Goal: Find specific page/section: Find specific page/section

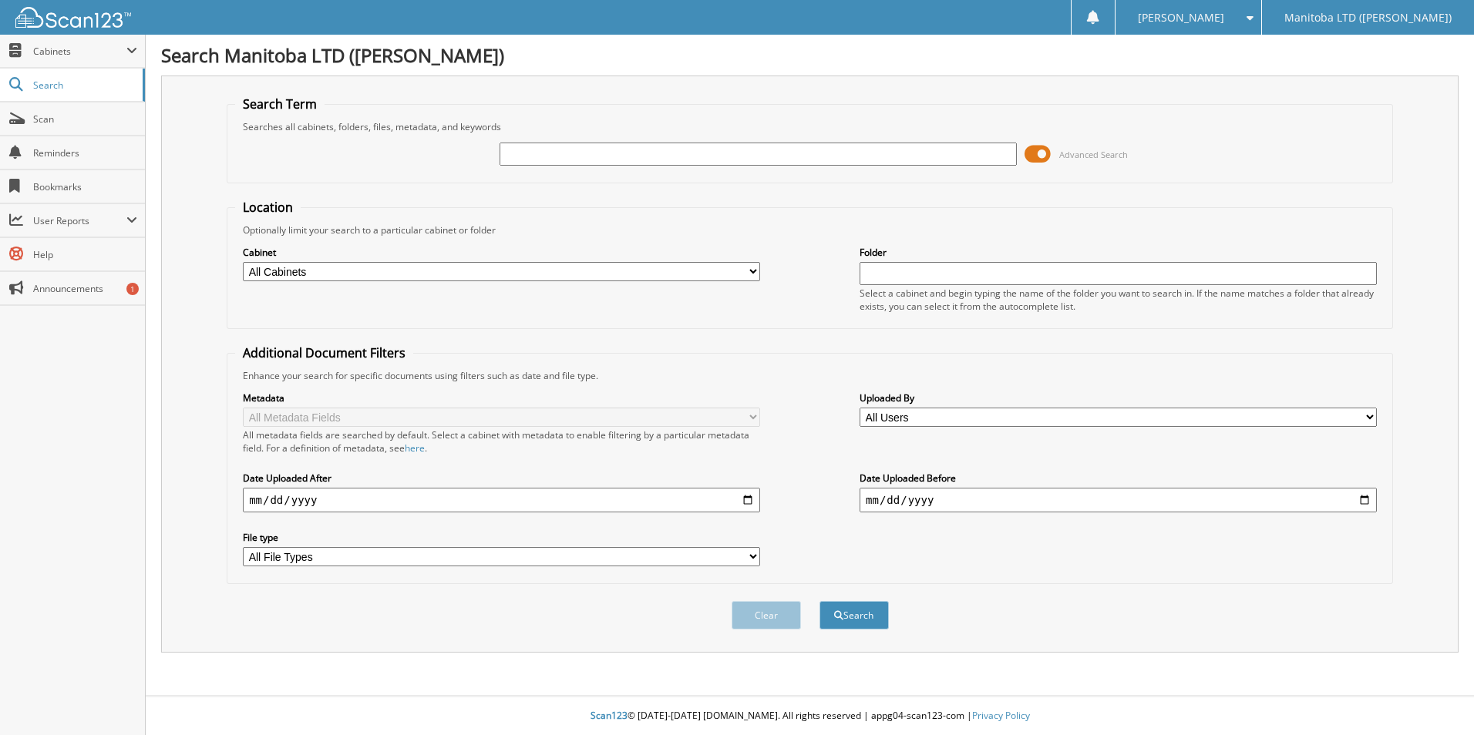
click at [554, 158] on input "text" at bounding box center [758, 154] width 517 height 23
type input "176441"
click at [858, 627] on button "Search" at bounding box center [853, 615] width 69 height 29
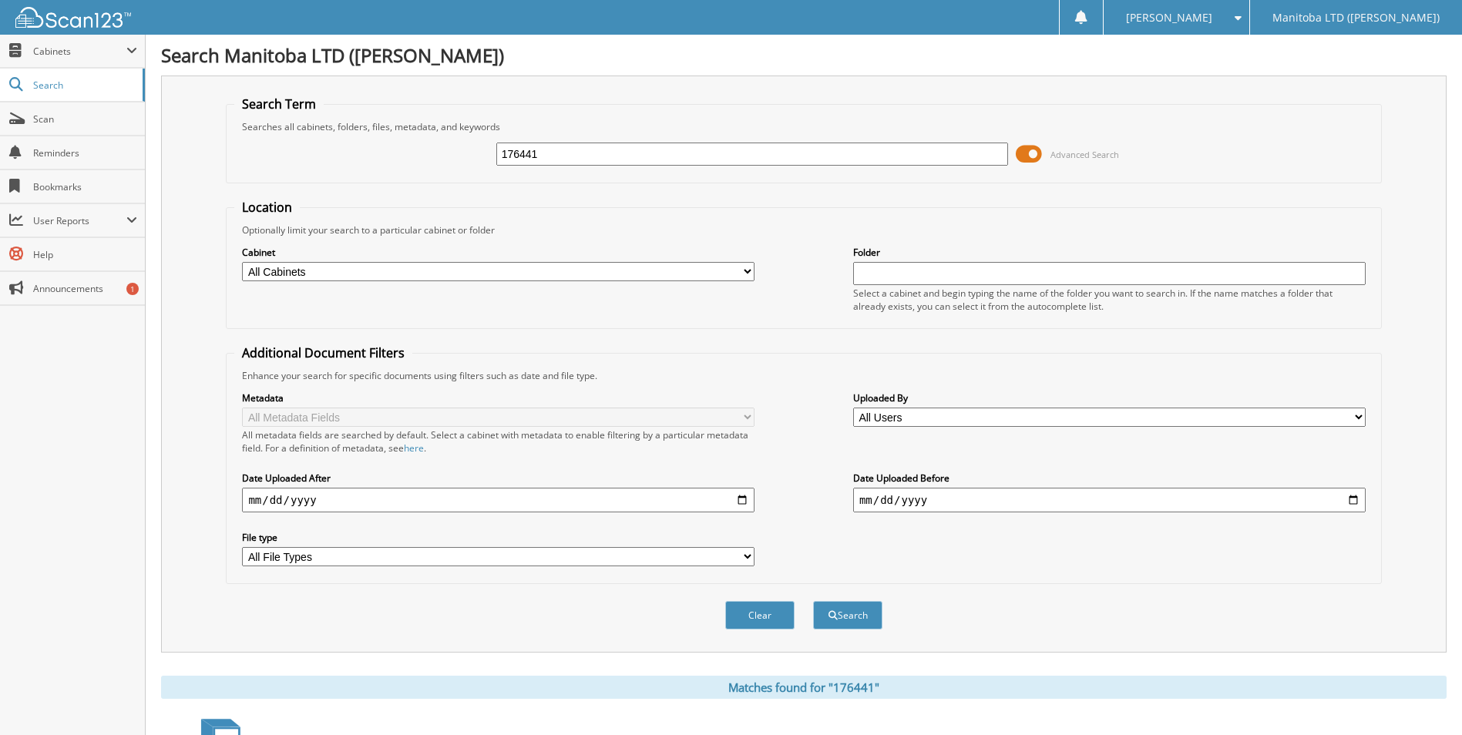
scroll to position [246, 0]
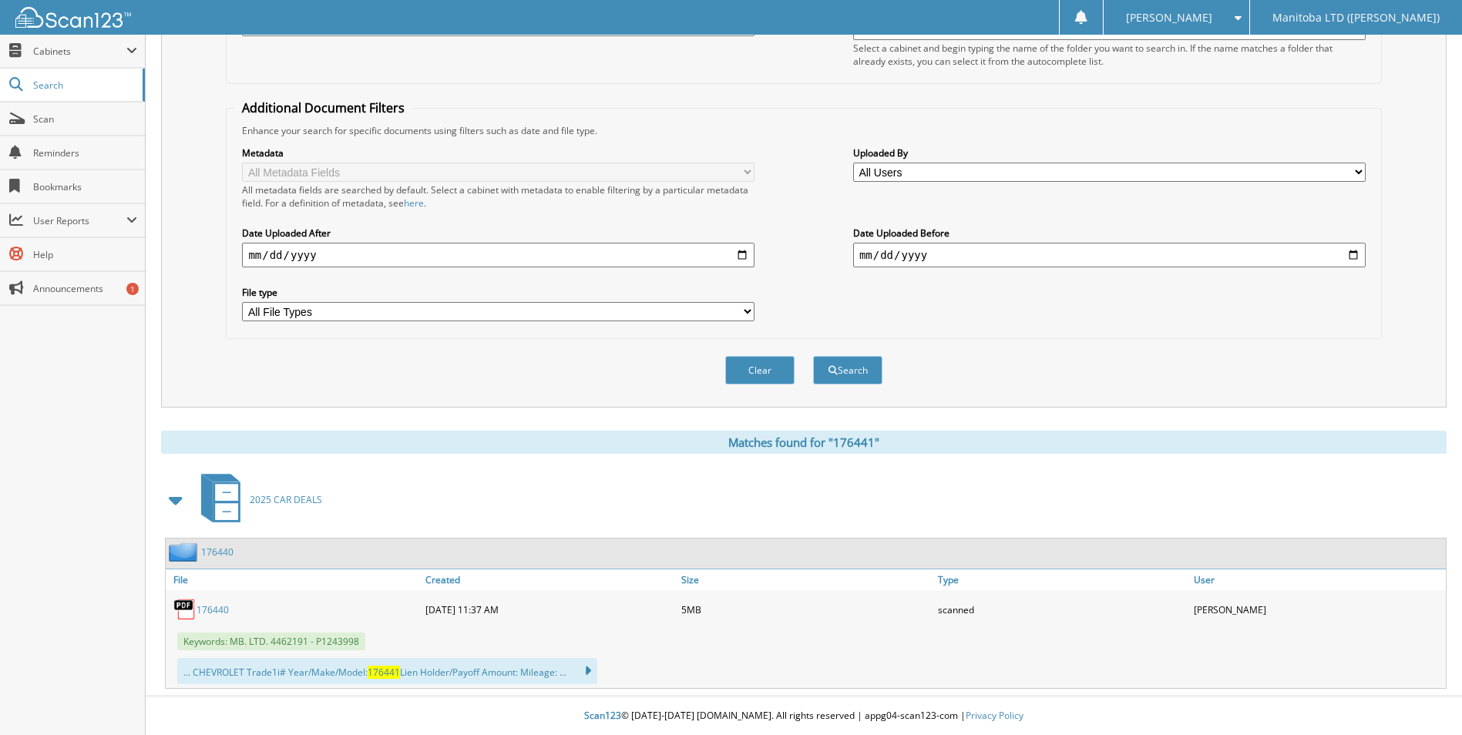
click at [211, 617] on div "176440" at bounding box center [294, 609] width 256 height 31
click at [214, 611] on link "176440" at bounding box center [213, 610] width 32 height 13
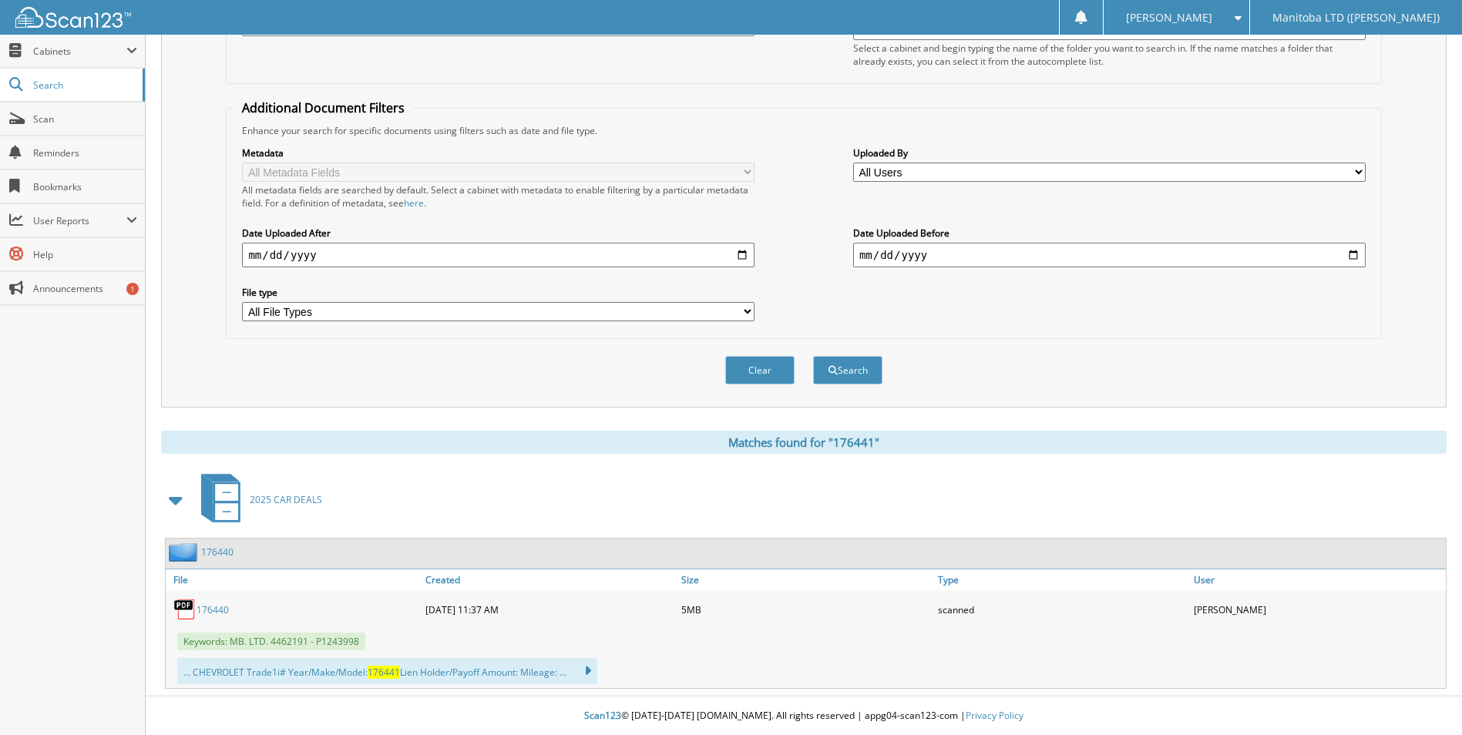
click at [214, 611] on link "176440" at bounding box center [213, 610] width 32 height 13
click at [1000, 81] on fieldset "Location Optionally limit your search to a particular cabinet or folder Cabinet…" at bounding box center [804, 19] width 1156 height 130
click at [43, 121] on span "Scan" at bounding box center [85, 119] width 104 height 13
